Goal: Task Accomplishment & Management: Use online tool/utility

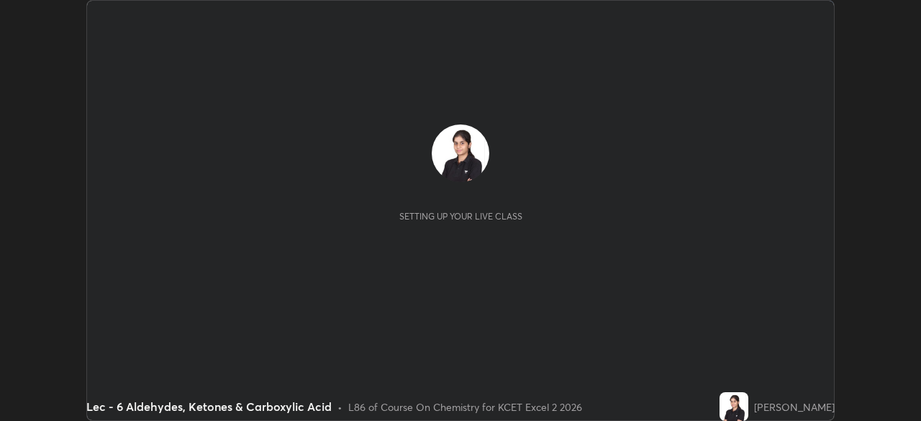
scroll to position [421, 920]
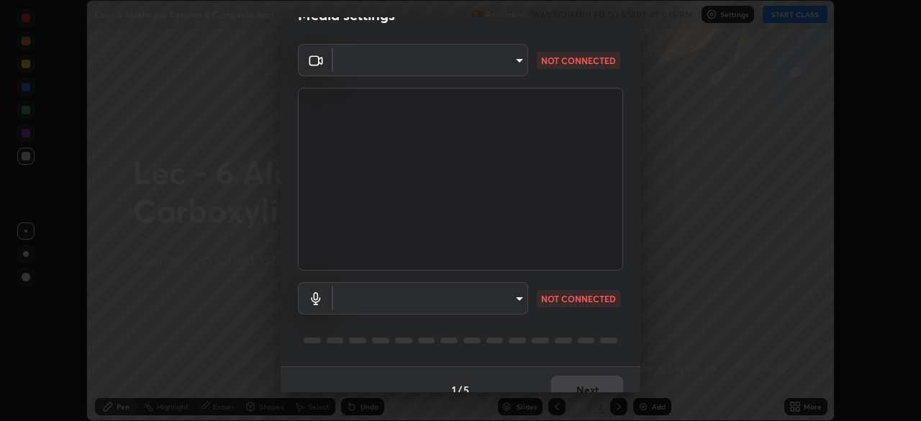
type input "e8b01860e9f4f9cf0b97084f56e189066d3111c6e0cf5993db34b4ae72e26104"
type input "default"
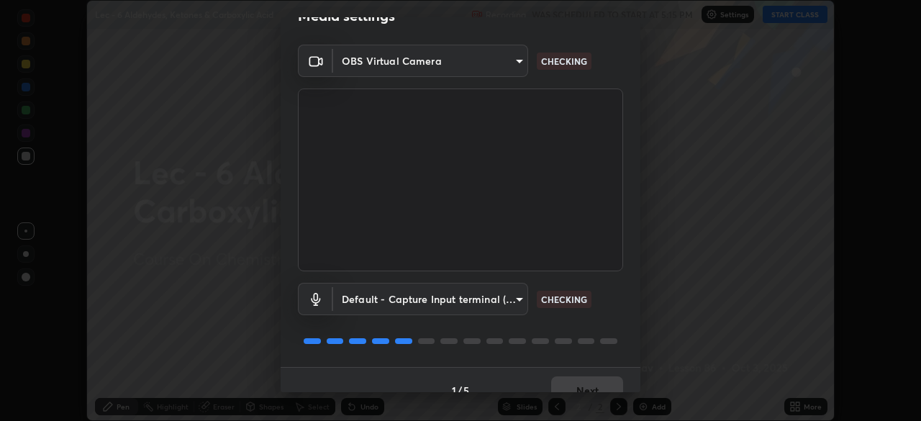
click at [514, 60] on body "Erase all Lec - 6 Aldehydes, Ketones & Carboxylic Acid Recording WAS SCHEDULED …" at bounding box center [460, 210] width 921 height 421
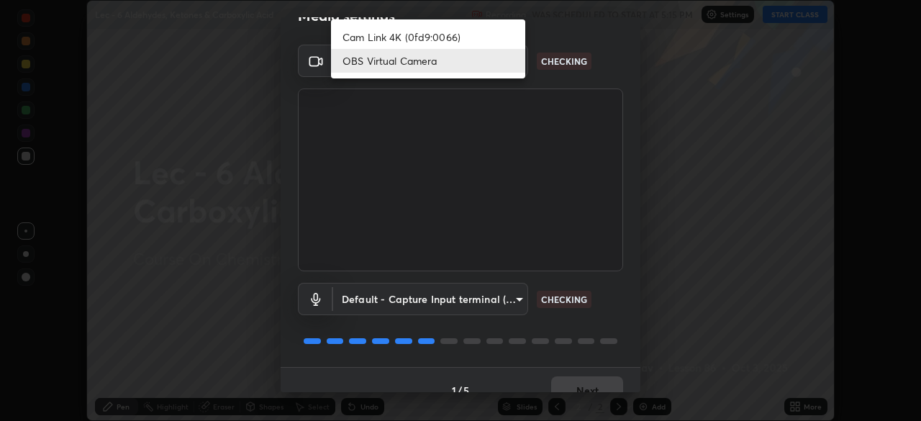
click at [496, 29] on li "Cam Link 4K (0fd9:0066)" at bounding box center [428, 37] width 194 height 24
type input "d06bfa8f304afa3967ea8099af1d7ab49983dfb03d10ec62852b72a31e22bf4d"
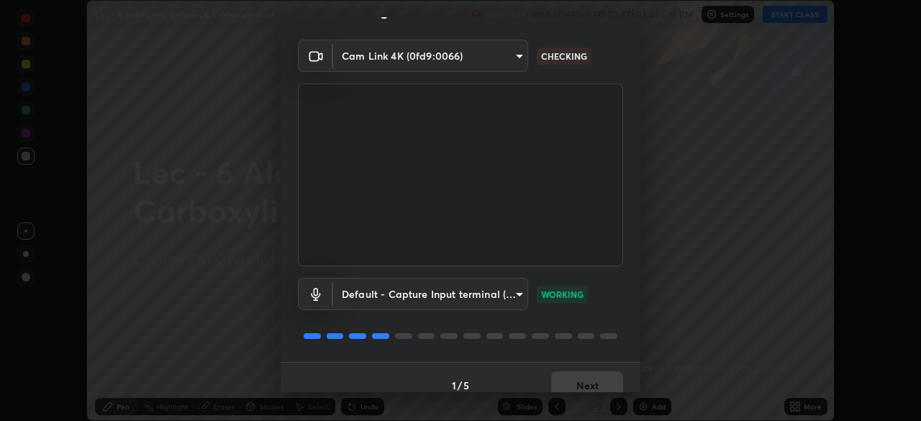
scroll to position [51, 0]
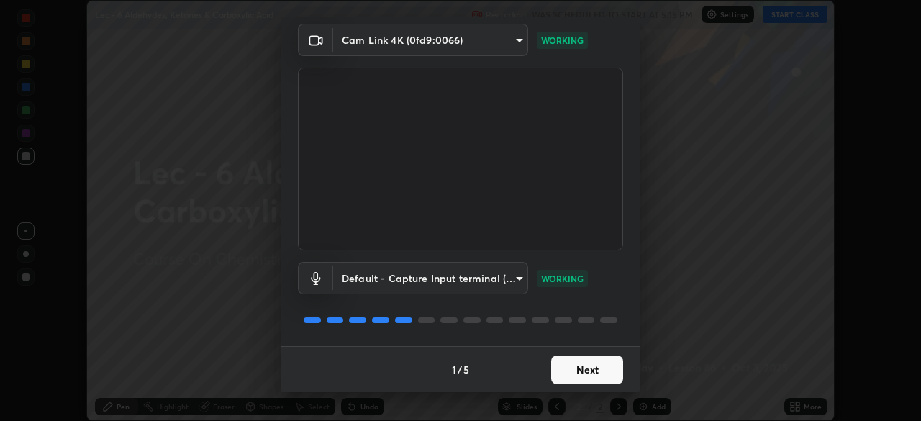
click at [587, 375] on button "Next" at bounding box center [587, 369] width 72 height 29
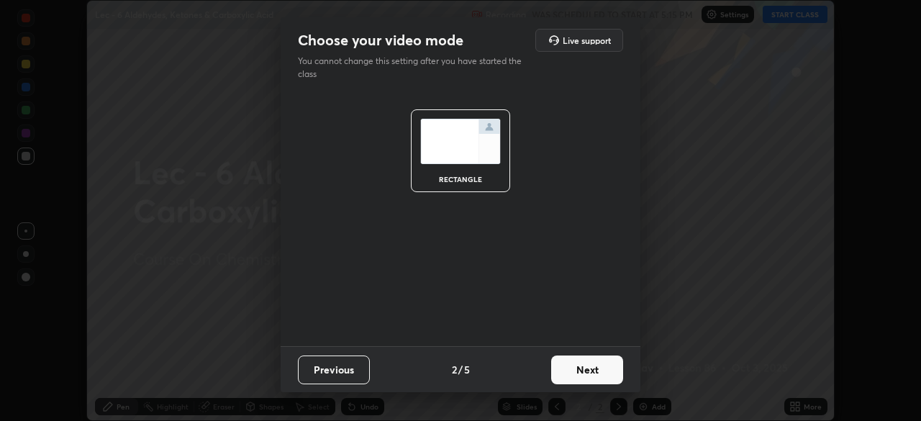
click at [588, 376] on button "Next" at bounding box center [587, 369] width 72 height 29
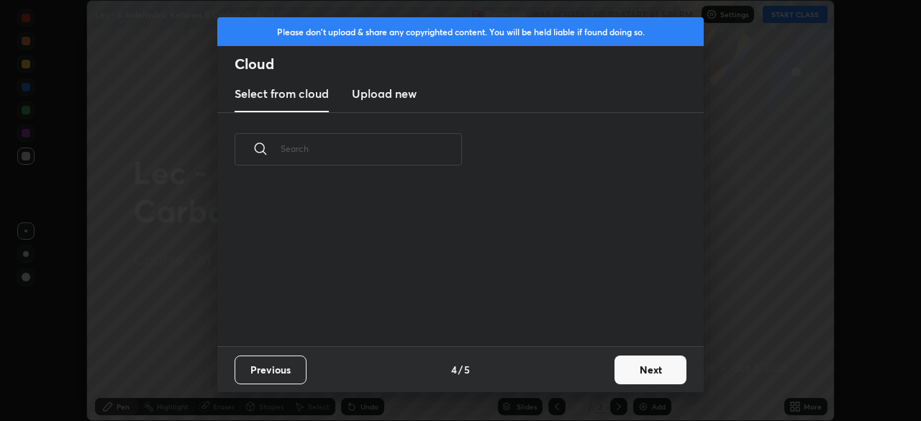
click at [593, 371] on div "Previous 4 / 5 Next" at bounding box center [460, 369] width 486 height 46
click at [599, 378] on div "Previous 4 / 5 Next" at bounding box center [460, 369] width 486 height 46
click at [631, 374] on button "Next" at bounding box center [650, 369] width 72 height 29
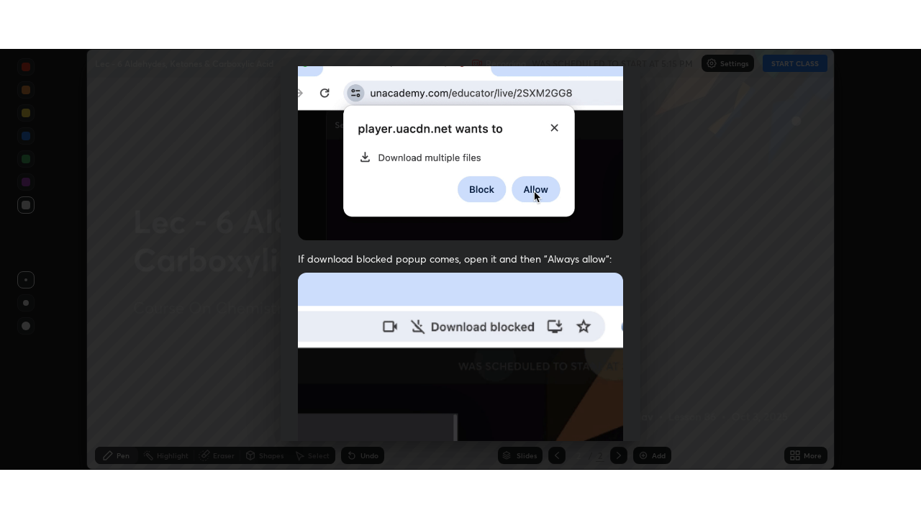
scroll to position [345, 0]
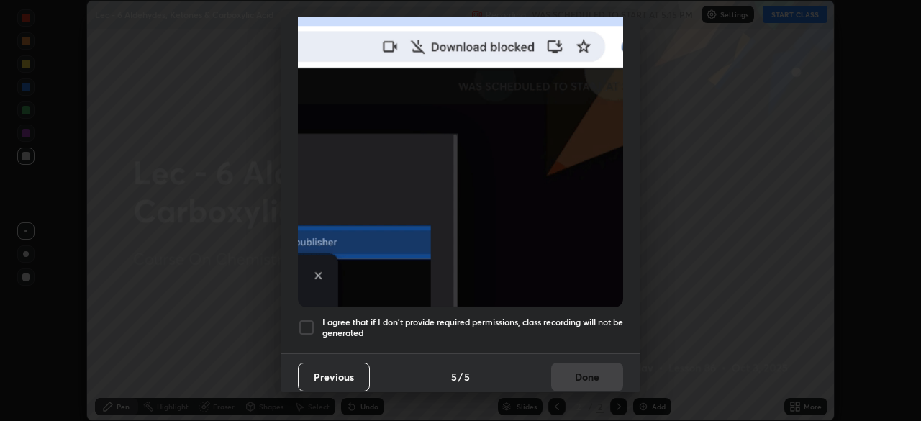
click at [307, 319] on div at bounding box center [306, 327] width 17 height 17
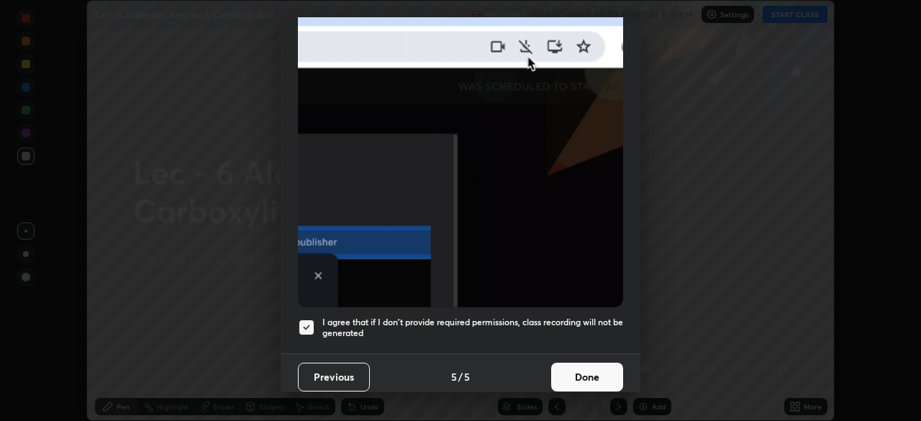
click at [598, 374] on button "Done" at bounding box center [587, 377] width 72 height 29
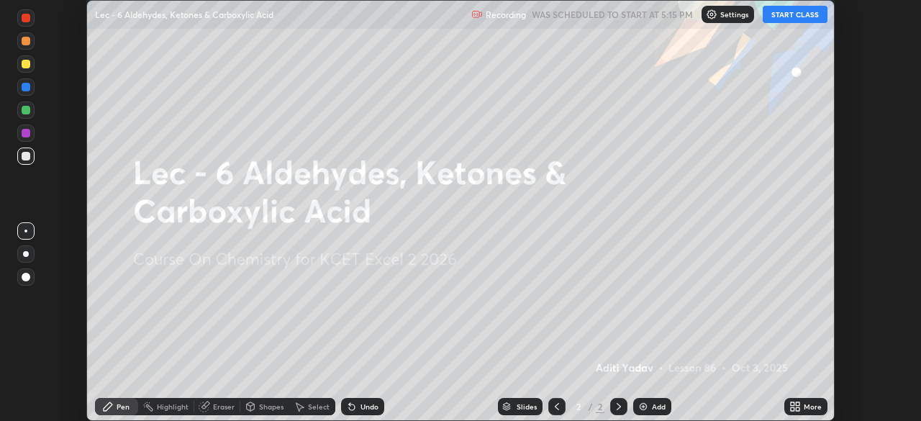
click at [798, 16] on button "START CLASS" at bounding box center [795, 14] width 65 height 17
click at [804, 410] on div "More" at bounding box center [813, 406] width 18 height 7
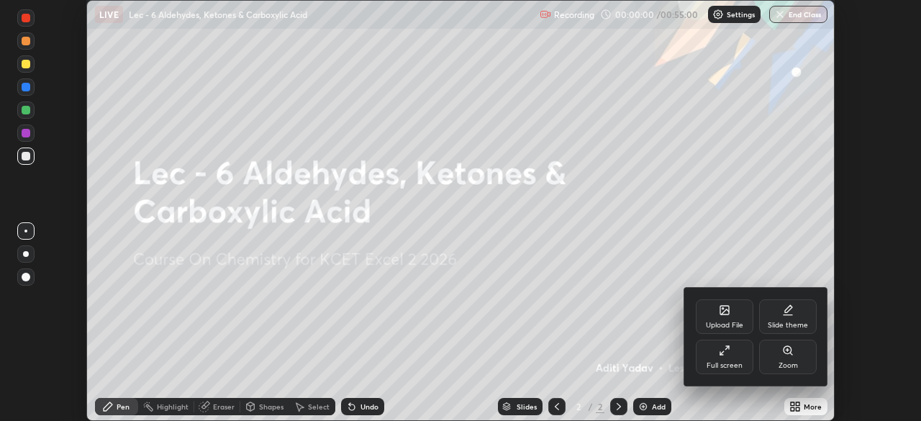
click at [724, 355] on icon at bounding box center [725, 351] width 12 height 12
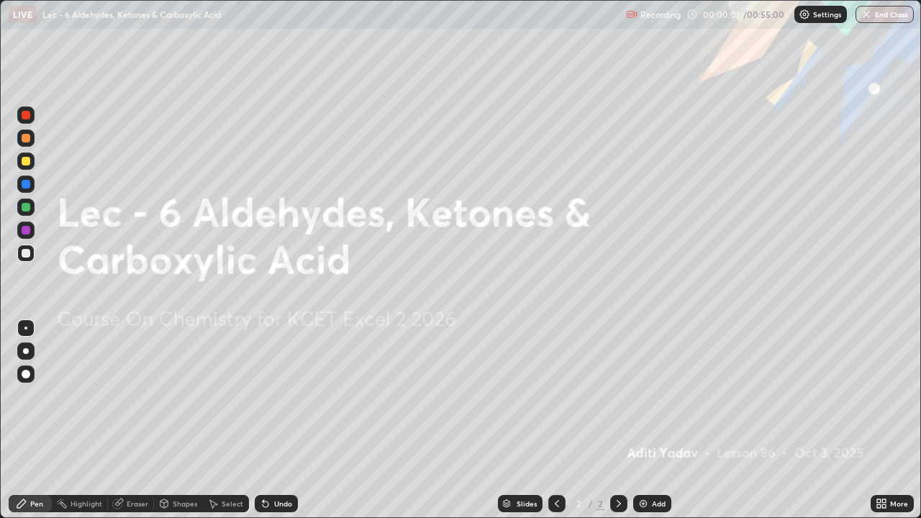
scroll to position [518, 921]
click at [642, 420] on img at bounding box center [643, 504] width 12 height 12
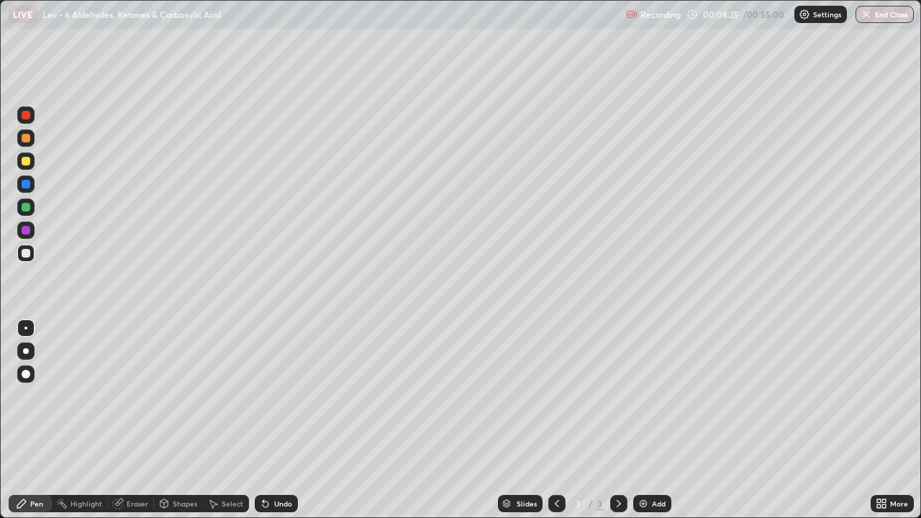
click at [24, 186] on div at bounding box center [26, 184] width 9 height 9
click at [26, 209] on div at bounding box center [26, 207] width 9 height 9
click at [20, 232] on div at bounding box center [25, 230] width 17 height 17
click at [648, 420] on div "Add" at bounding box center [652, 503] width 38 height 17
click at [24, 183] on div at bounding box center [26, 184] width 9 height 9
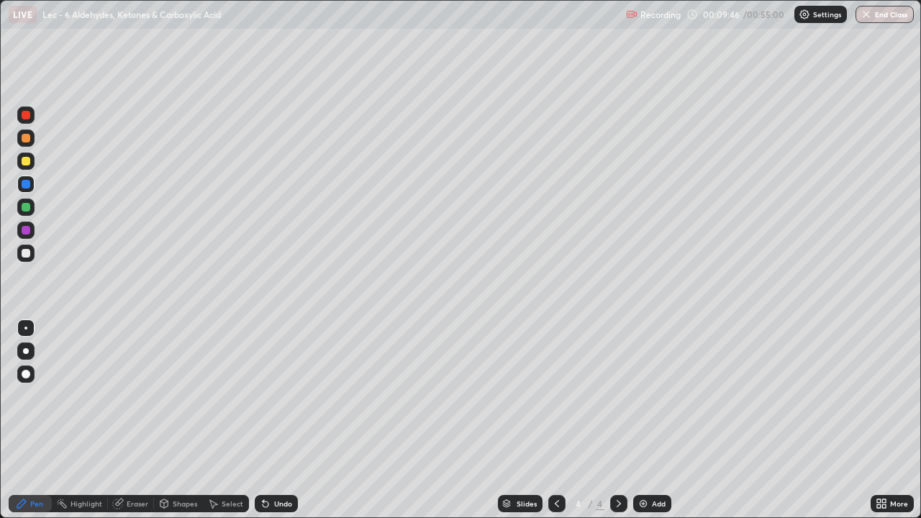
click at [645, 420] on img at bounding box center [643, 504] width 12 height 12
click at [286, 420] on div "Undo" at bounding box center [283, 503] width 18 height 7
click at [23, 232] on div at bounding box center [26, 230] width 9 height 9
click at [642, 420] on img at bounding box center [643, 504] width 12 height 12
click at [29, 255] on div at bounding box center [26, 253] width 9 height 9
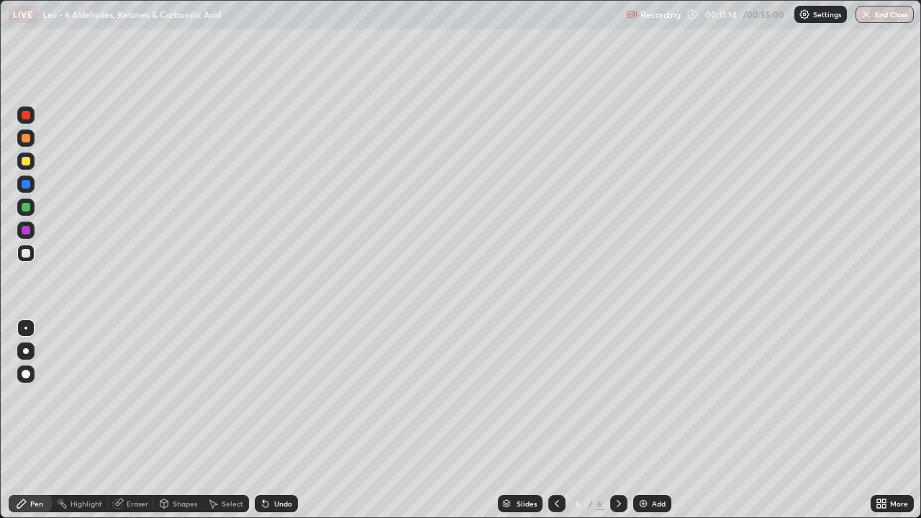
click at [274, 420] on div "Undo" at bounding box center [283, 503] width 18 height 7
click at [641, 420] on img at bounding box center [643, 504] width 12 height 12
click at [288, 420] on div "Undo" at bounding box center [283, 503] width 18 height 7
click at [637, 420] on img at bounding box center [643, 504] width 12 height 12
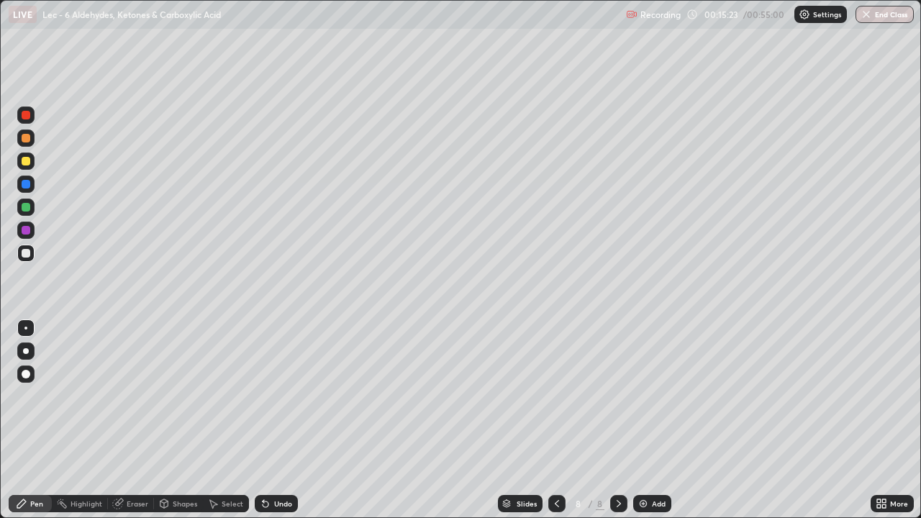
click at [34, 233] on div at bounding box center [25, 230] width 17 height 17
click at [647, 420] on div "Add" at bounding box center [652, 503] width 38 height 17
click at [17, 207] on div at bounding box center [25, 207] width 17 height 17
click at [523, 420] on div "Slides" at bounding box center [520, 503] width 45 height 17
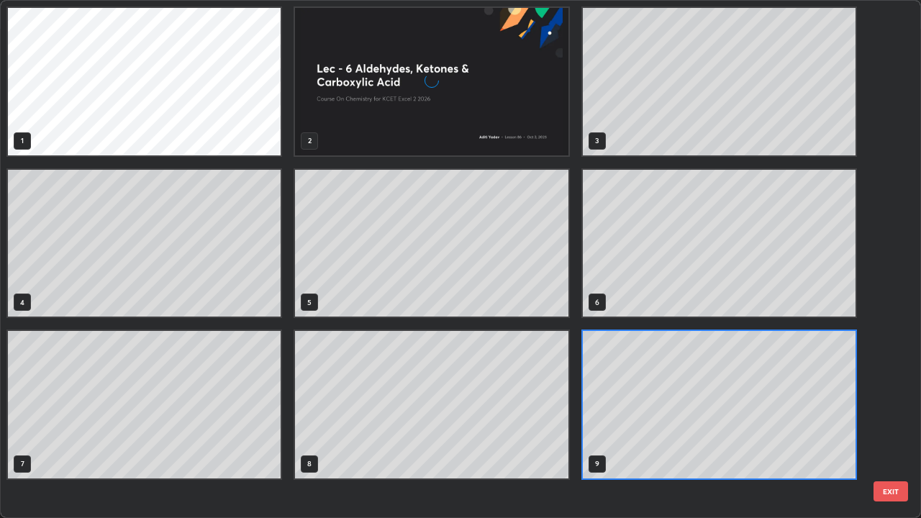
scroll to position [512, 912]
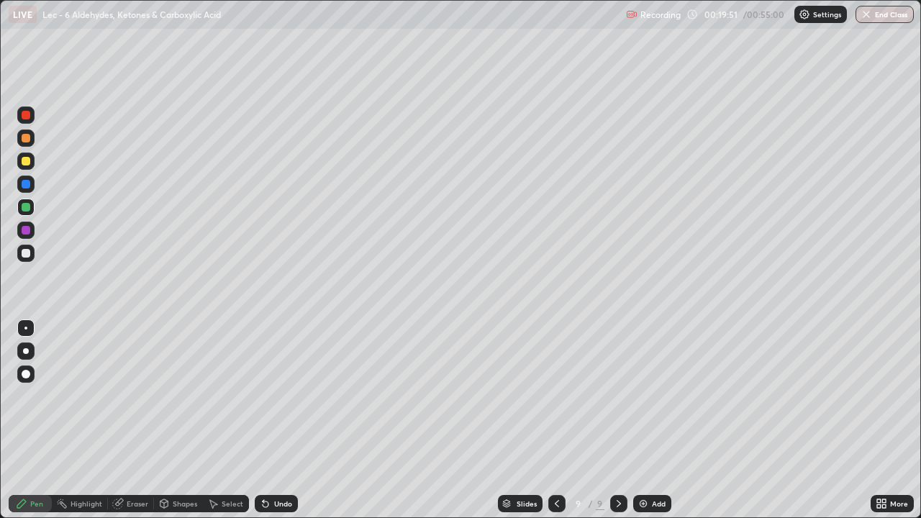
click at [644, 420] on img at bounding box center [643, 504] width 12 height 12
click at [25, 254] on div at bounding box center [26, 253] width 9 height 9
click at [24, 166] on div at bounding box center [25, 161] width 17 height 17
click at [645, 420] on img at bounding box center [643, 504] width 12 height 12
click at [24, 251] on div at bounding box center [26, 253] width 9 height 9
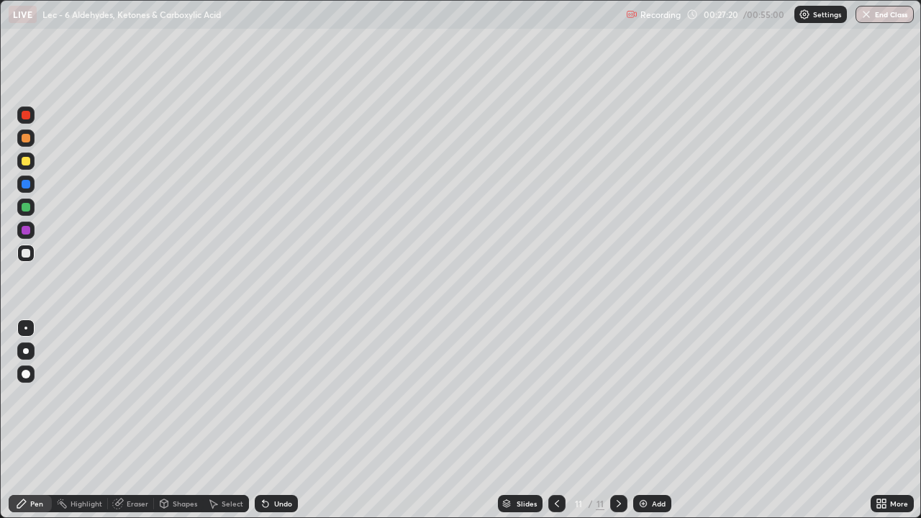
click at [29, 381] on div at bounding box center [25, 373] width 17 height 17
click at [275, 420] on div "Undo" at bounding box center [283, 503] width 18 height 7
click at [274, 420] on div "Undo" at bounding box center [283, 503] width 18 height 7
click at [19, 348] on div at bounding box center [25, 350] width 17 height 17
click at [650, 420] on div "Add" at bounding box center [652, 503] width 38 height 17
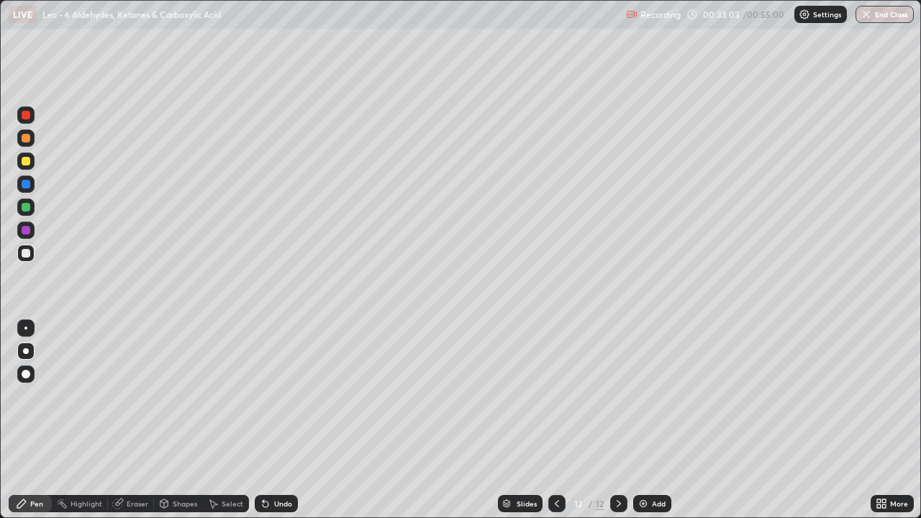
click at [278, 420] on div "Undo" at bounding box center [276, 503] width 43 height 17
click at [284, 420] on div "Undo" at bounding box center [283, 503] width 18 height 7
click at [647, 420] on img at bounding box center [643, 504] width 12 height 12
click at [274, 420] on div "Undo" at bounding box center [283, 503] width 18 height 7
click at [557, 420] on icon at bounding box center [557, 504] width 12 height 12
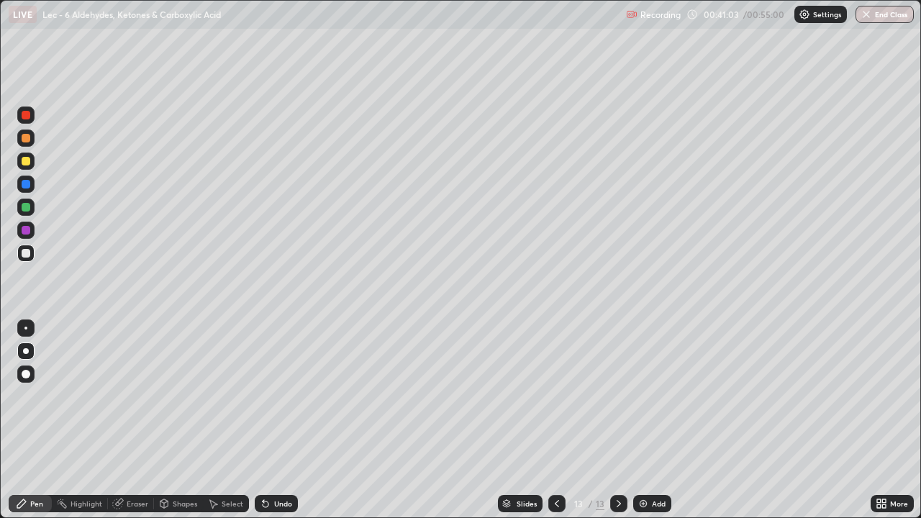
click at [555, 420] on icon at bounding box center [557, 504] width 12 height 12
click at [555, 420] on div at bounding box center [556, 503] width 17 height 17
click at [618, 420] on icon at bounding box center [618, 503] width 4 height 7
click at [616, 420] on icon at bounding box center [618, 503] width 4 height 7
click at [555, 420] on icon at bounding box center [557, 504] width 12 height 12
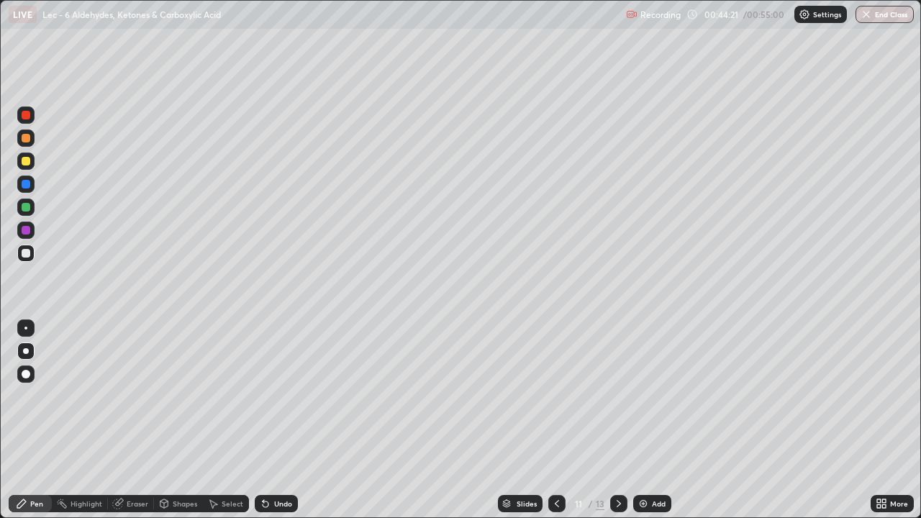
click at [555, 420] on icon at bounding box center [557, 504] width 12 height 12
click at [32, 202] on div at bounding box center [25, 207] width 17 height 17
click at [27, 163] on div at bounding box center [26, 161] width 9 height 9
click at [26, 185] on div at bounding box center [26, 184] width 9 height 9
click at [616, 420] on icon at bounding box center [618, 503] width 4 height 7
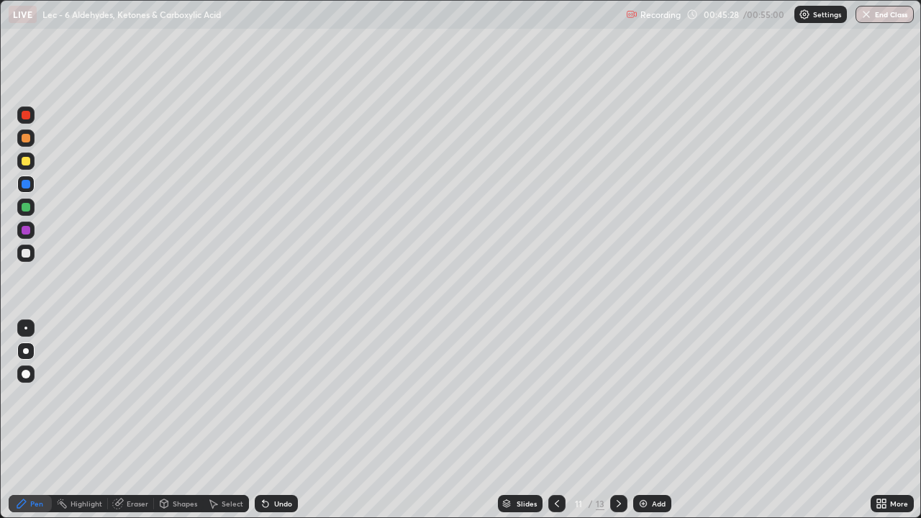
click at [26, 134] on div at bounding box center [26, 138] width 9 height 9
click at [616, 420] on icon at bounding box center [619, 504] width 12 height 12
click at [899, 9] on button "End Class" at bounding box center [884, 14] width 58 height 17
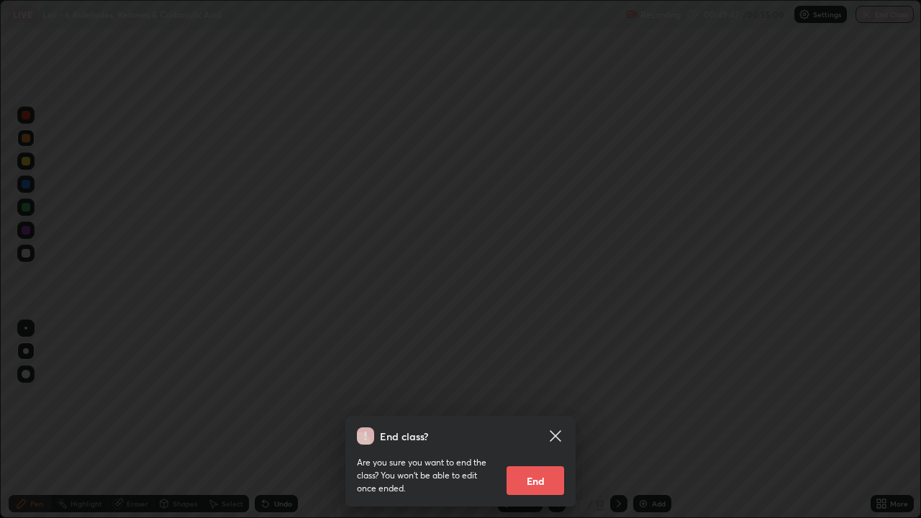
click at [552, 420] on button "End" at bounding box center [535, 480] width 58 height 29
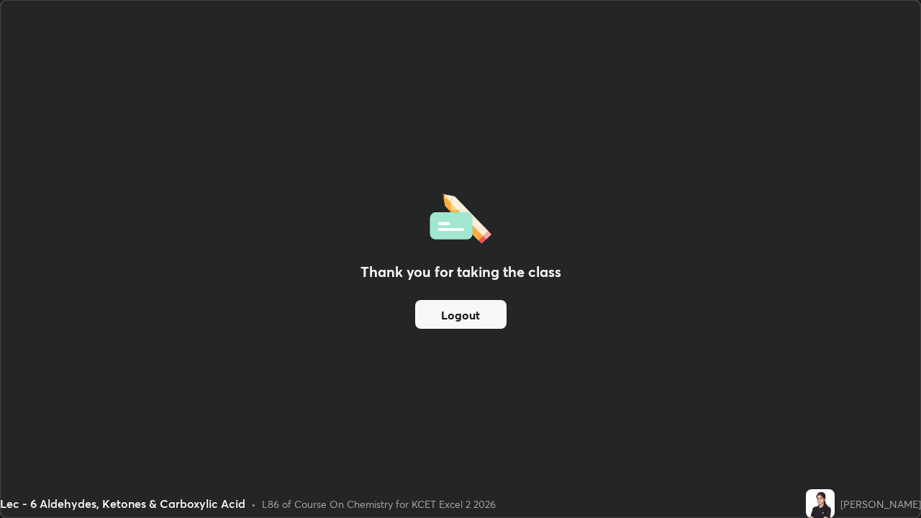
click at [494, 309] on button "Logout" at bounding box center [460, 314] width 91 height 29
click at [462, 312] on button "Logout" at bounding box center [460, 314] width 91 height 29
